Goal: Information Seeking & Learning: Learn about a topic

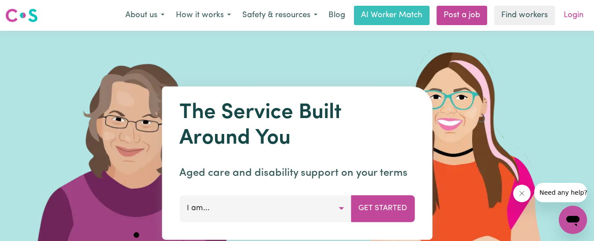
click at [573, 15] on link "Login" at bounding box center [574, 15] width 30 height 19
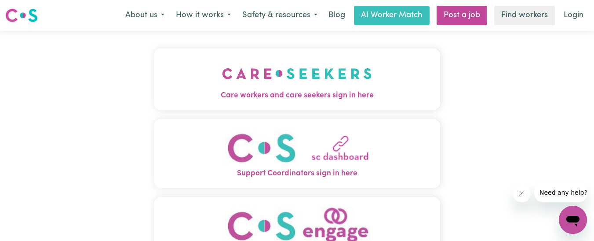
click at [335, 74] on img "Care workers and care seekers sign in here" at bounding box center [297, 73] width 150 height 33
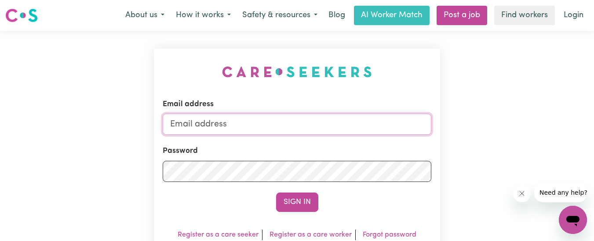
type input "[EMAIL_ADDRESS][DOMAIN_NAME]"
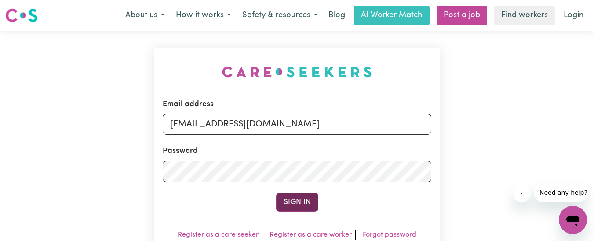
click at [310, 201] on button "Sign In" at bounding box center [297, 201] width 42 height 19
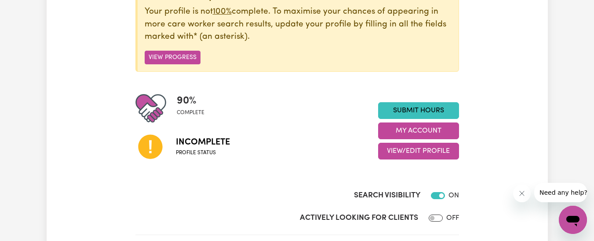
scroll to position [136, 0]
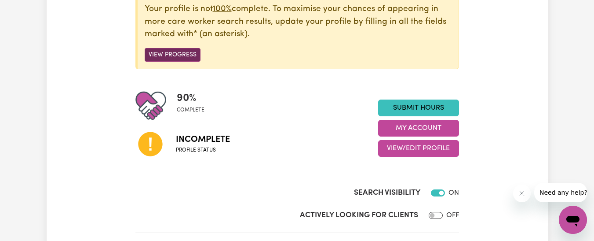
click at [165, 55] on button "View Progress" at bounding box center [173, 55] width 56 height 14
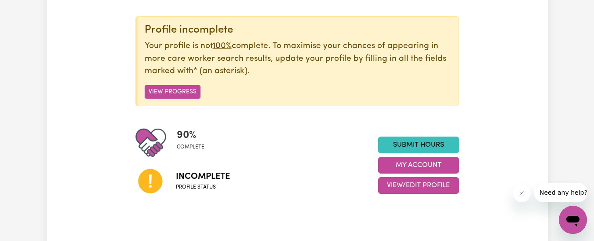
scroll to position [0, 0]
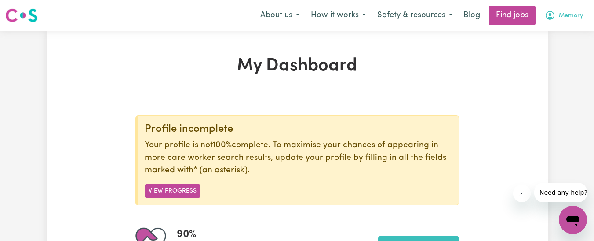
click at [567, 15] on span "Memory" at bounding box center [571, 16] width 24 height 10
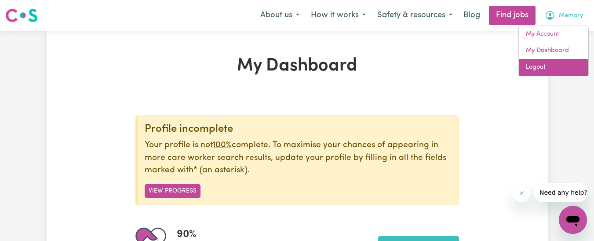
click at [542, 69] on link "Logout" at bounding box center [554, 67] width 70 height 17
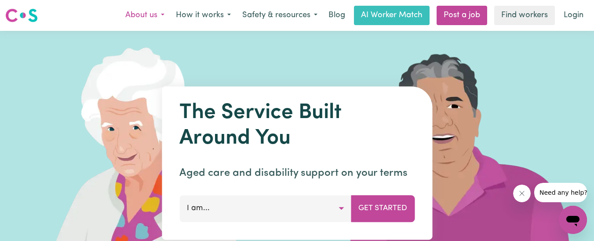
click at [164, 13] on button "About us" at bounding box center [145, 15] width 51 height 18
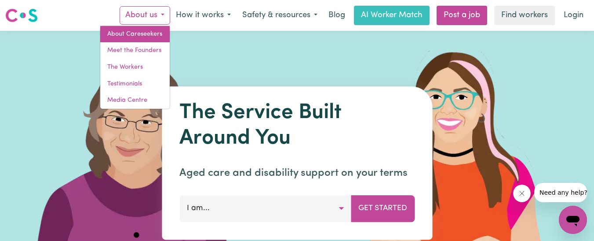
click at [146, 31] on link "About Careseekers" at bounding box center [135, 34] width 70 height 17
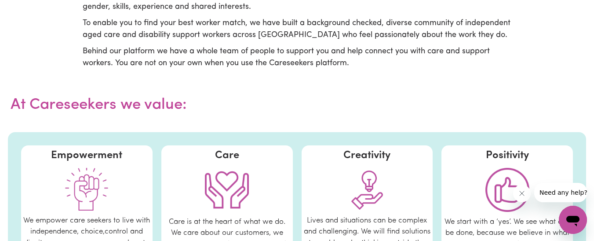
scroll to position [189, 0]
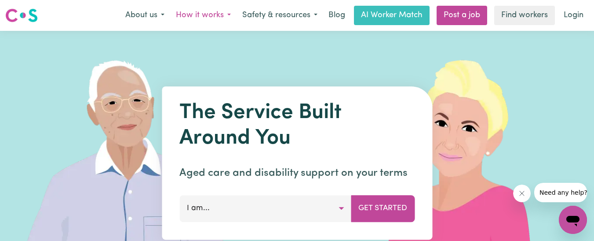
click at [227, 15] on button "How it works" at bounding box center [203, 15] width 66 height 18
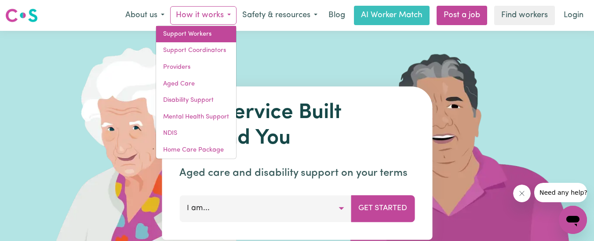
click at [203, 36] on link "Support Workers" at bounding box center [196, 34] width 80 height 17
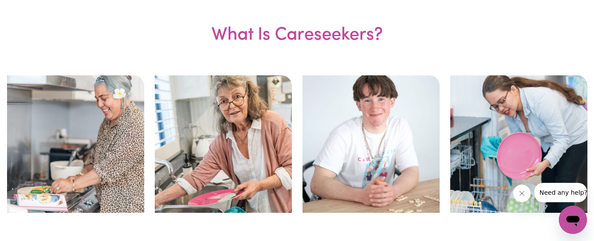
scroll to position [154, 0]
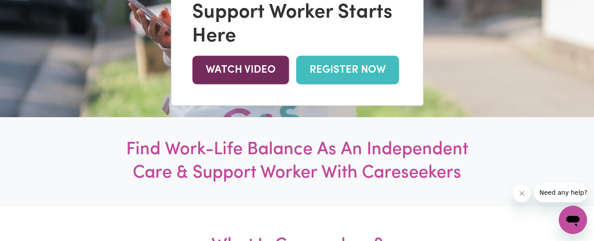
click at [257, 71] on link "WATCH VIDEO" at bounding box center [240, 70] width 97 height 29
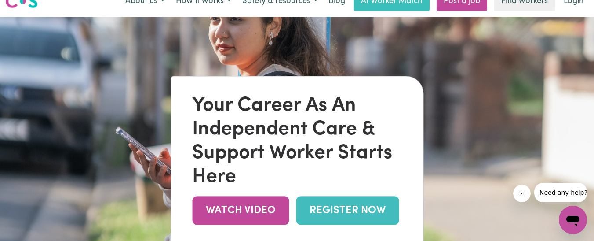
scroll to position [0, 0]
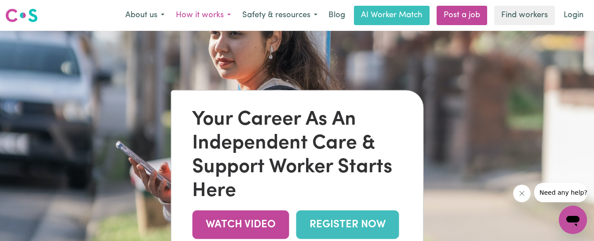
click at [230, 15] on button "How it works" at bounding box center [203, 15] width 66 height 18
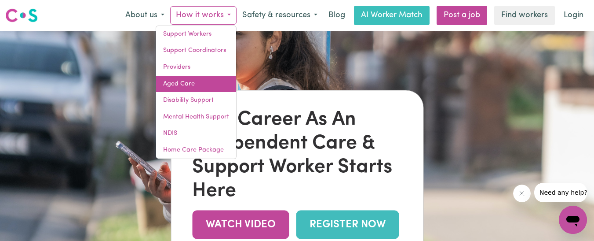
click at [174, 81] on link "Aged Care" at bounding box center [196, 84] width 80 height 17
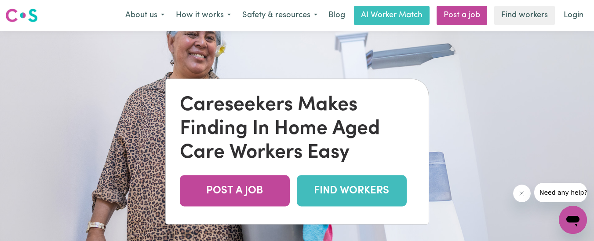
click at [282, 36] on img at bounding box center [297, 151] width 594 height 241
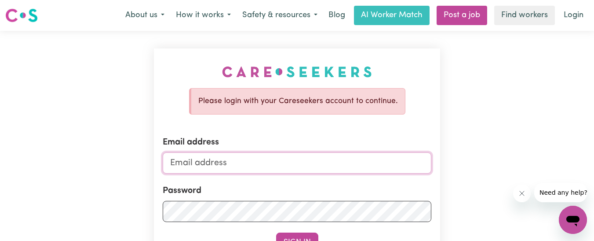
type input "[EMAIL_ADDRESS][DOMAIN_NAME]"
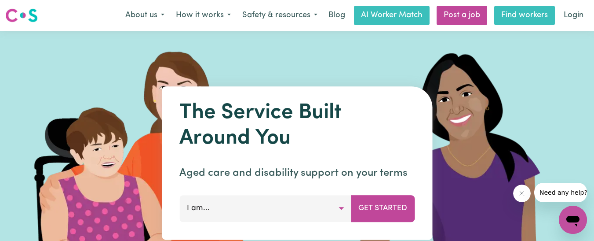
click at [535, 20] on link "Find workers" at bounding box center [525, 15] width 61 height 19
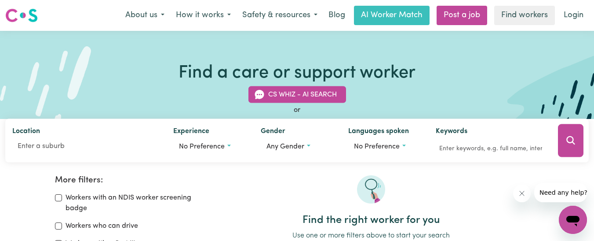
click at [521, 194] on icon "Close message from company" at bounding box center [522, 193] width 7 height 7
click at [137, 12] on button "About us" at bounding box center [145, 15] width 51 height 18
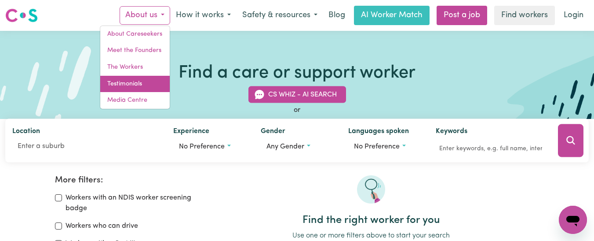
click at [125, 85] on link "Testimonials" at bounding box center [135, 84] width 70 height 17
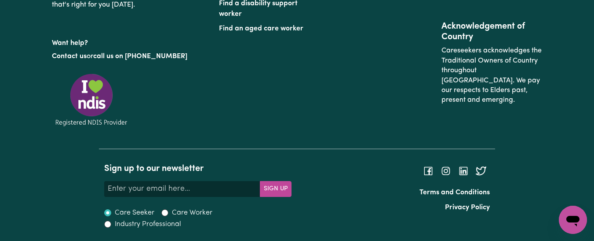
scroll to position [434, 0]
